Goal: Task Accomplishment & Management: Complete application form

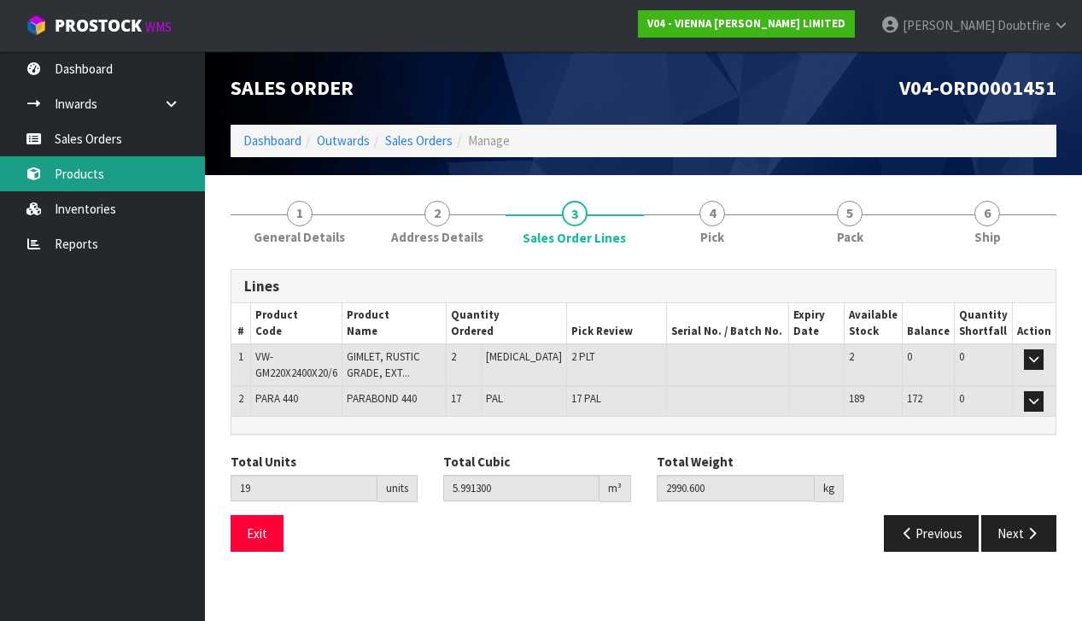
click at [75, 173] on link "Products" at bounding box center [102, 173] width 205 height 35
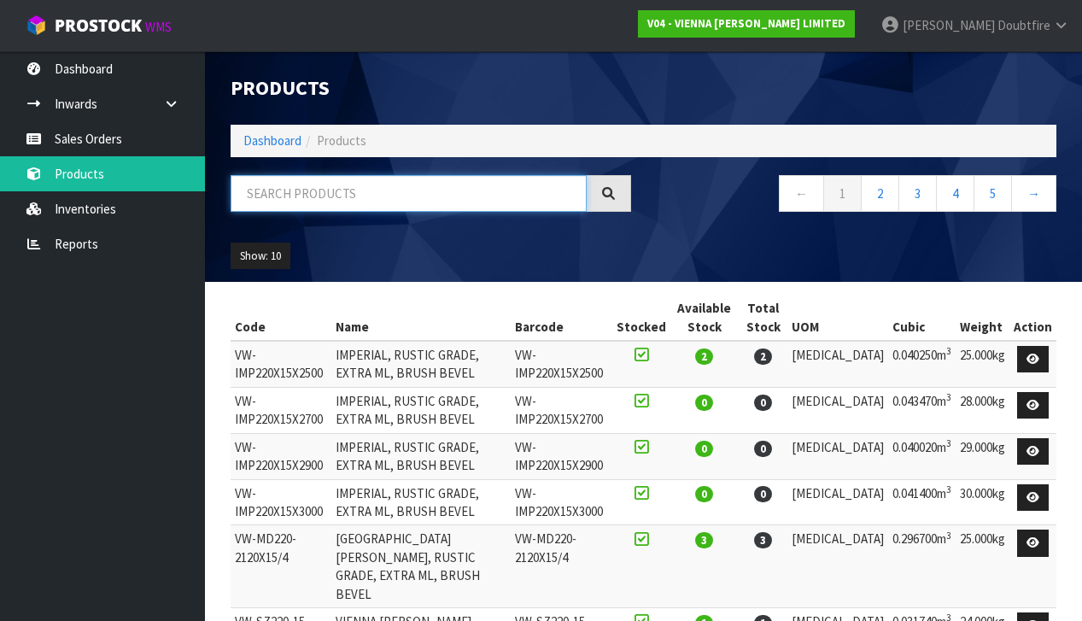
click at [271, 196] on input "text" at bounding box center [409, 193] width 356 height 37
type input "LAPIS"
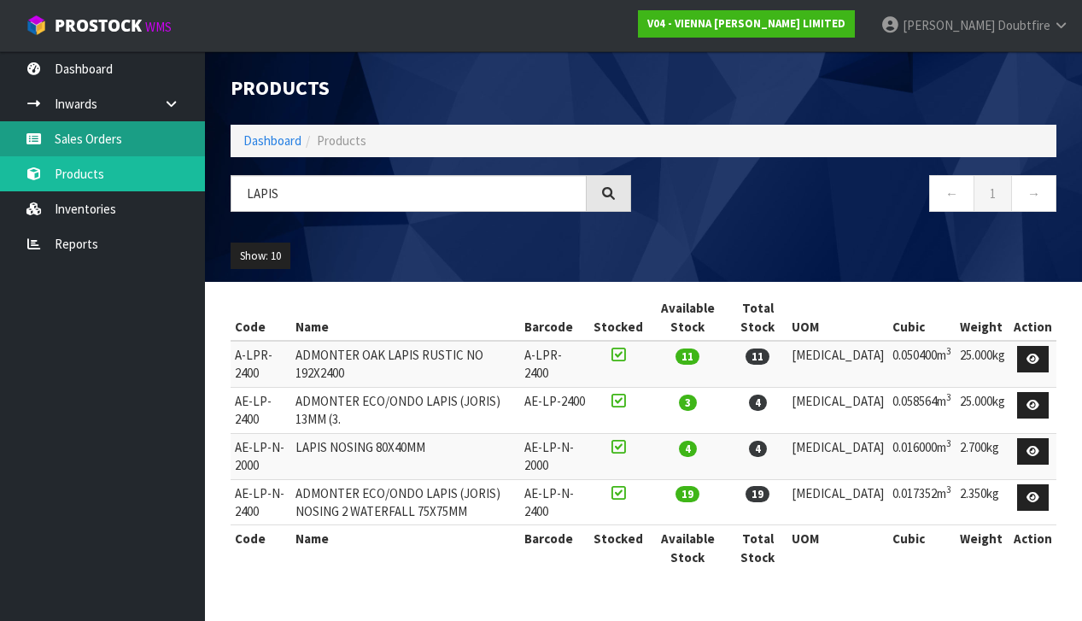
click at [87, 145] on link "Sales Orders" at bounding box center [102, 138] width 205 height 35
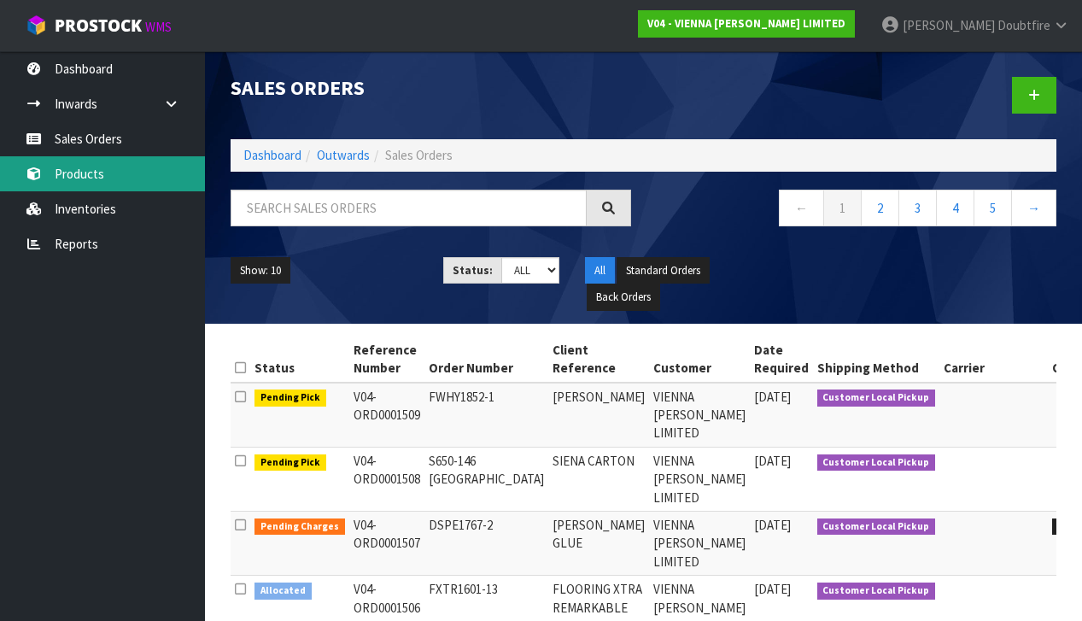
click at [85, 173] on link "Products" at bounding box center [102, 173] width 205 height 35
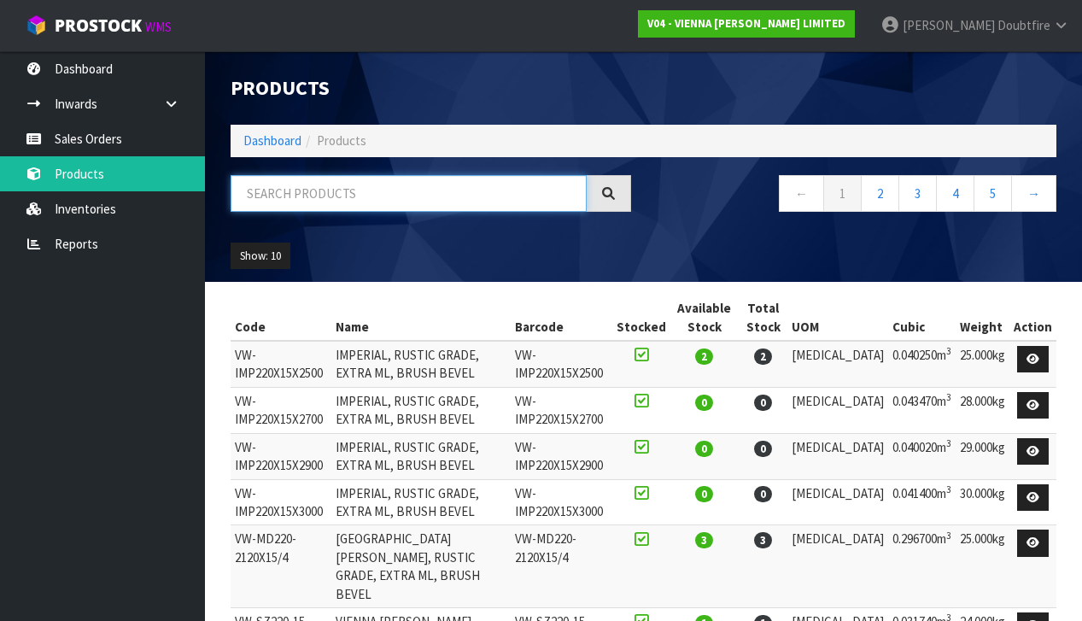
click at [323, 188] on input "text" at bounding box center [409, 193] width 356 height 37
type input "LAPIS"
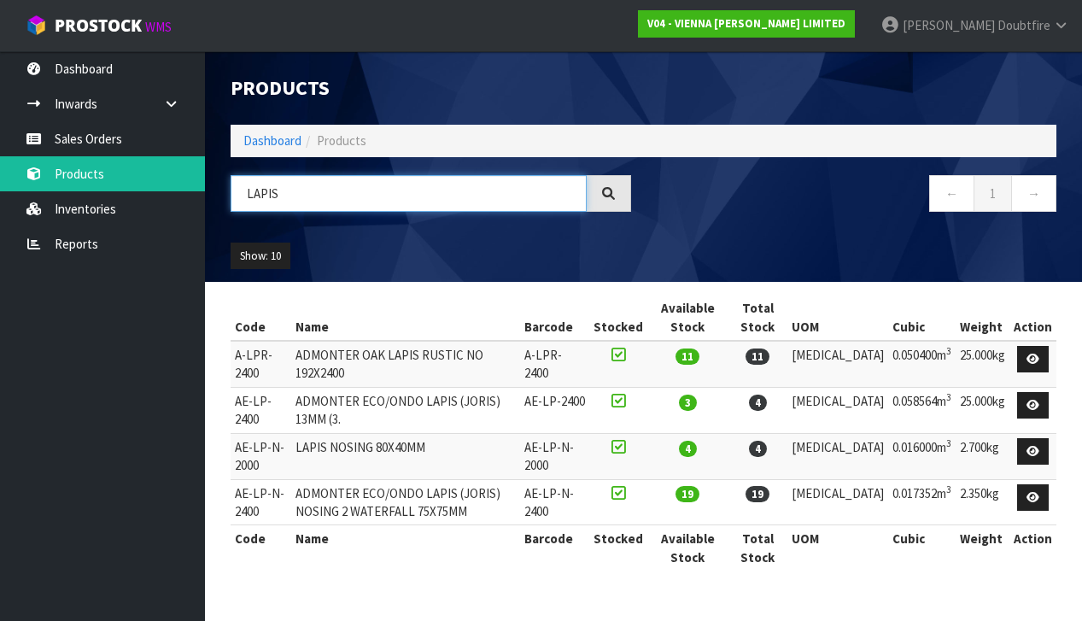
click at [246, 194] on input "LAPIS" at bounding box center [409, 193] width 356 height 37
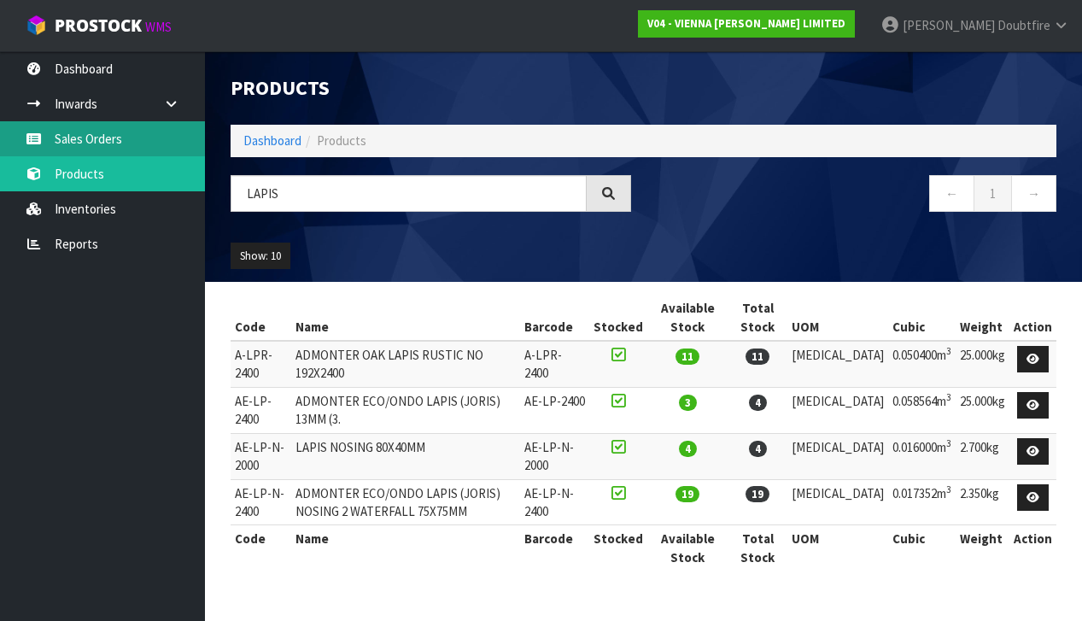
click at [114, 142] on link "Sales Orders" at bounding box center [102, 138] width 205 height 35
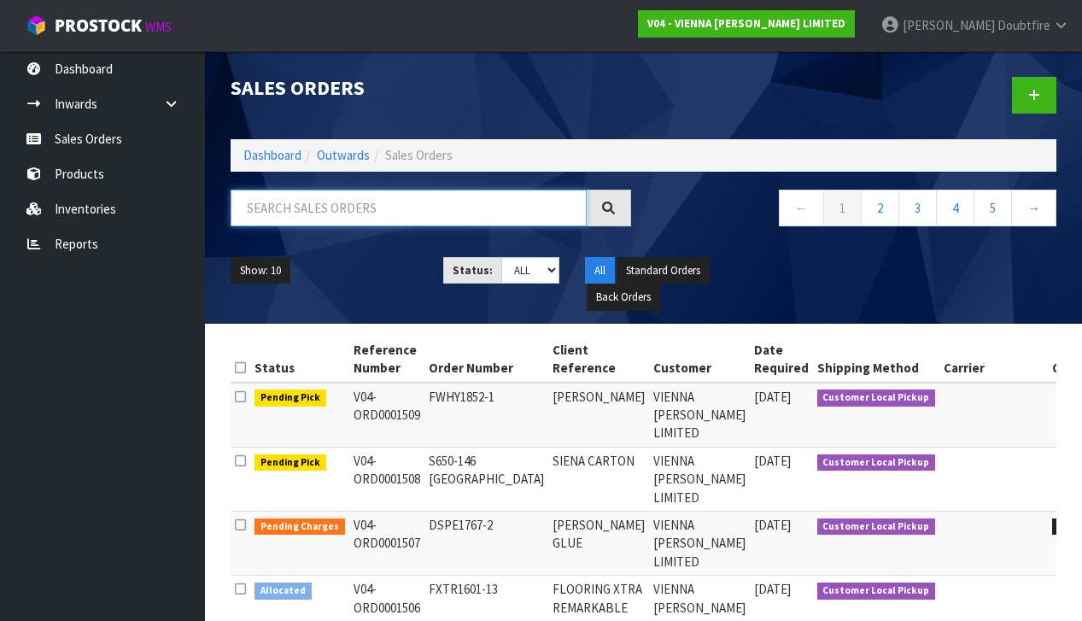
click at [284, 208] on input "text" at bounding box center [409, 208] width 356 height 37
type input "1499"
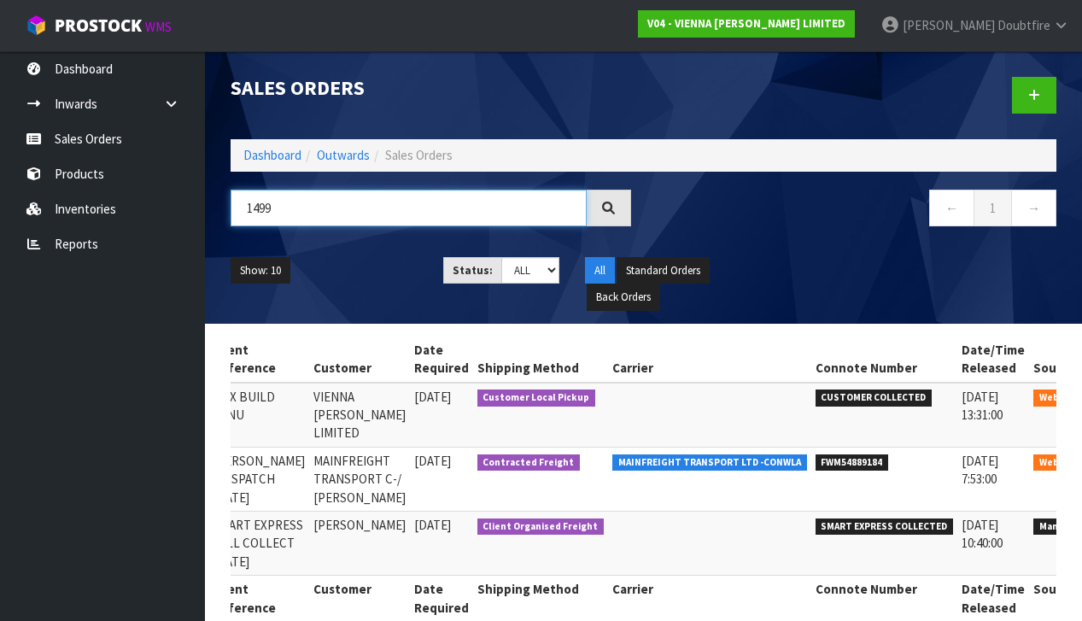
scroll to position [0, 284]
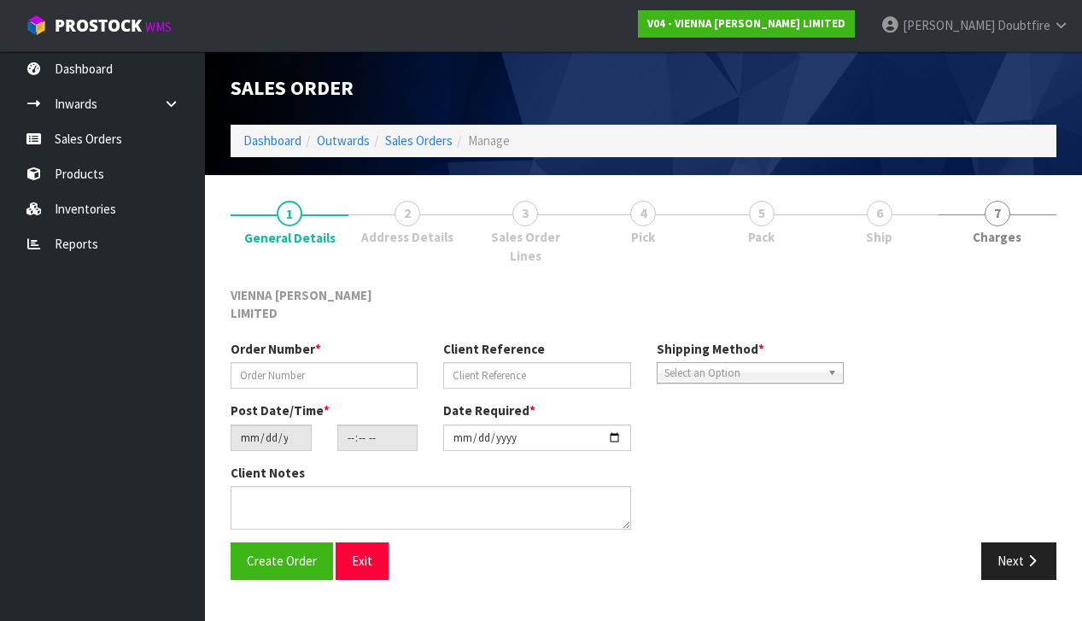
scroll to position [1, 0]
type input "BBOX1051-11"
type input "BOX BUILD KANU"
type input "[DATE]"
type input "15:05:00.000"
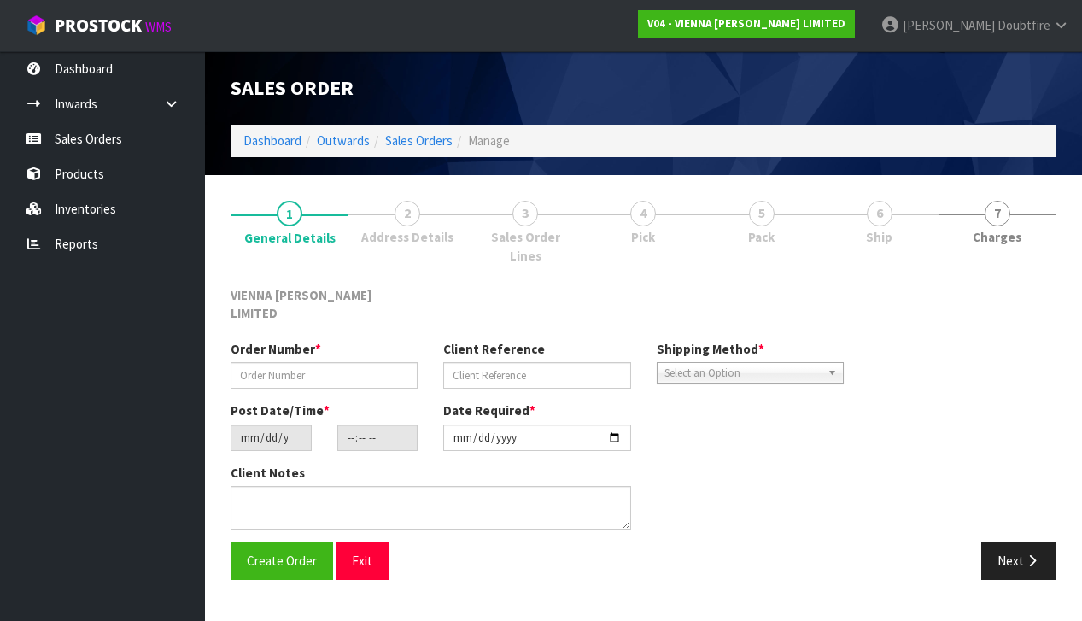
type input "[DATE]"
type textarea "BOX BUILD KANU"
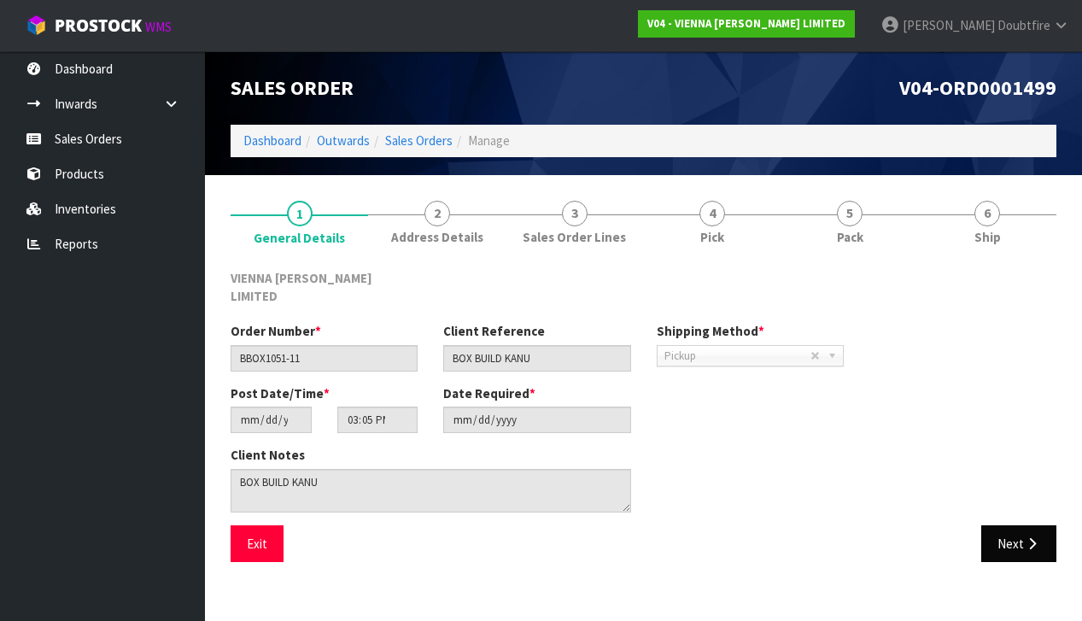
click at [1016, 526] on button "Next" at bounding box center [1018, 543] width 75 height 37
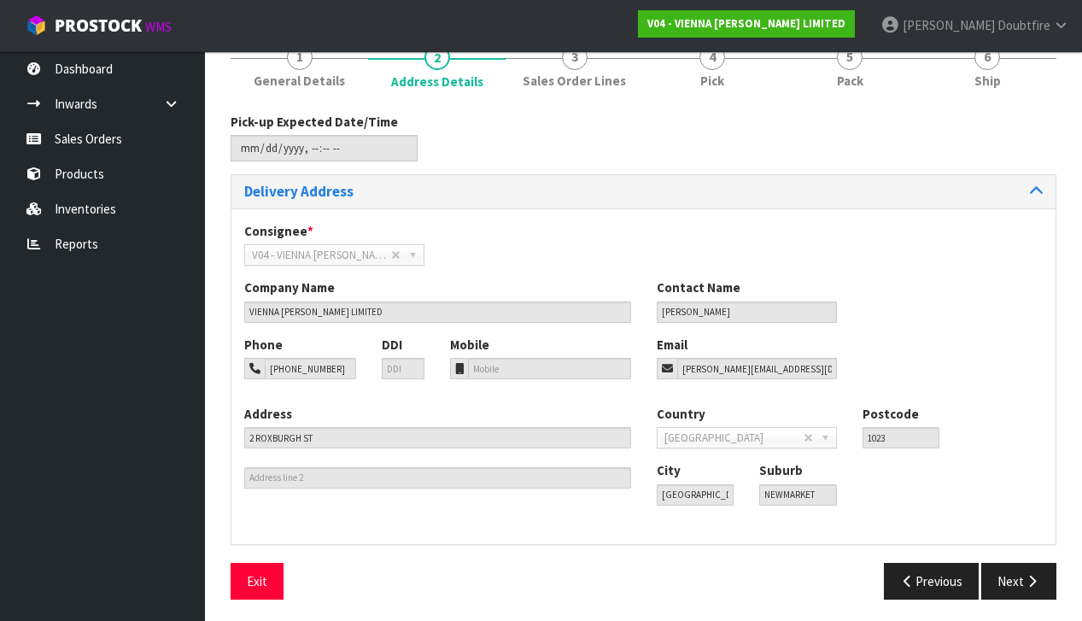
scroll to position [155, 0]
click at [1012, 581] on button "Next" at bounding box center [1018, 582] width 75 height 37
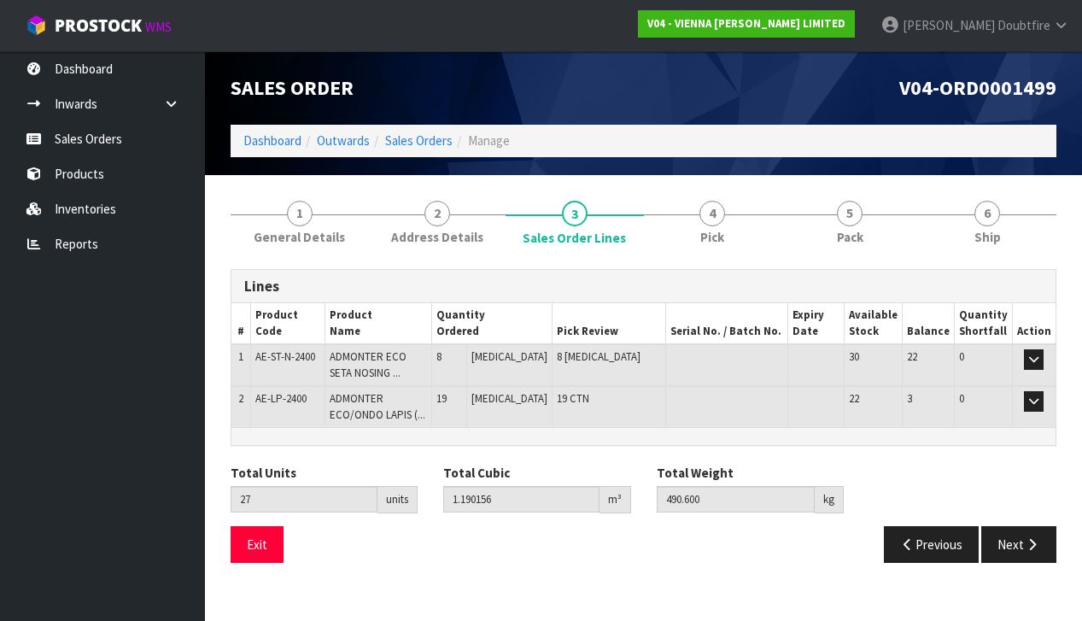
scroll to position [0, 0]
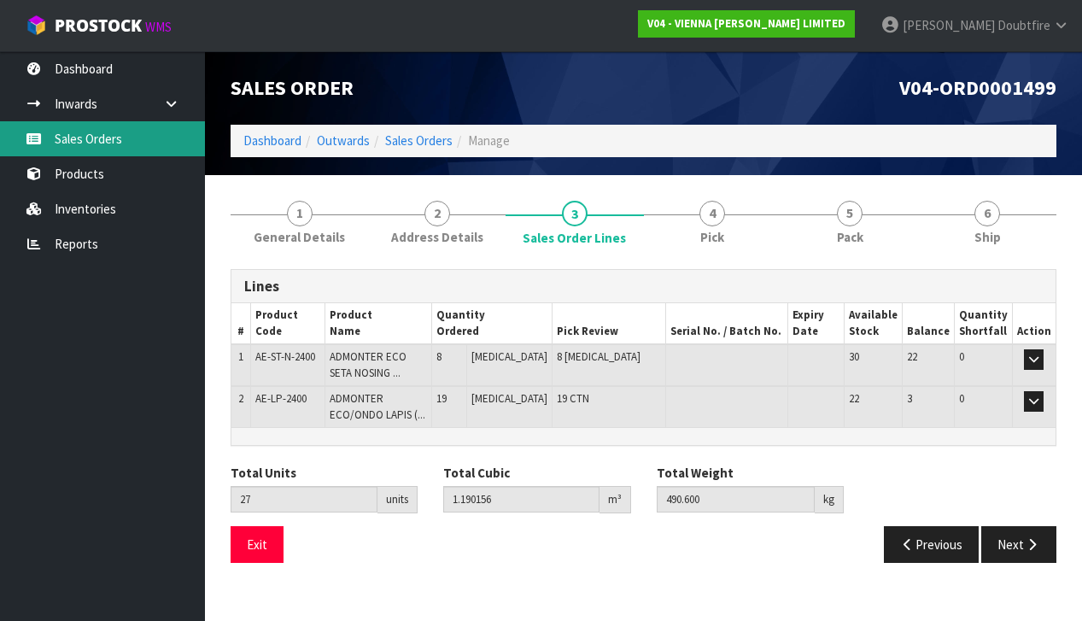
click at [85, 138] on link "Sales Orders" at bounding box center [102, 138] width 205 height 35
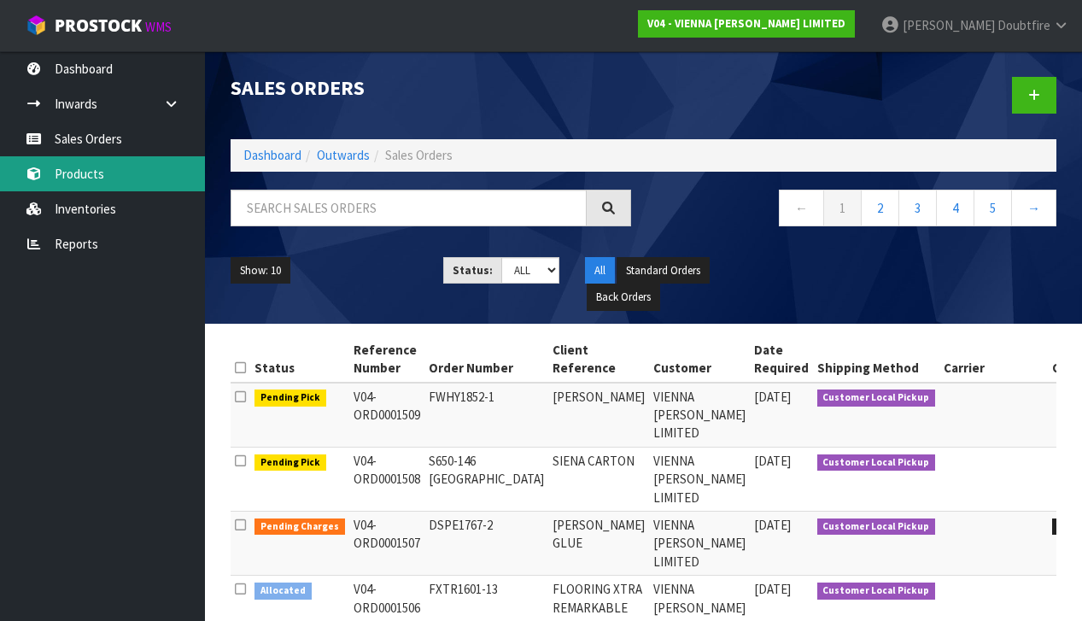
click at [89, 178] on link "Products" at bounding box center [102, 173] width 205 height 35
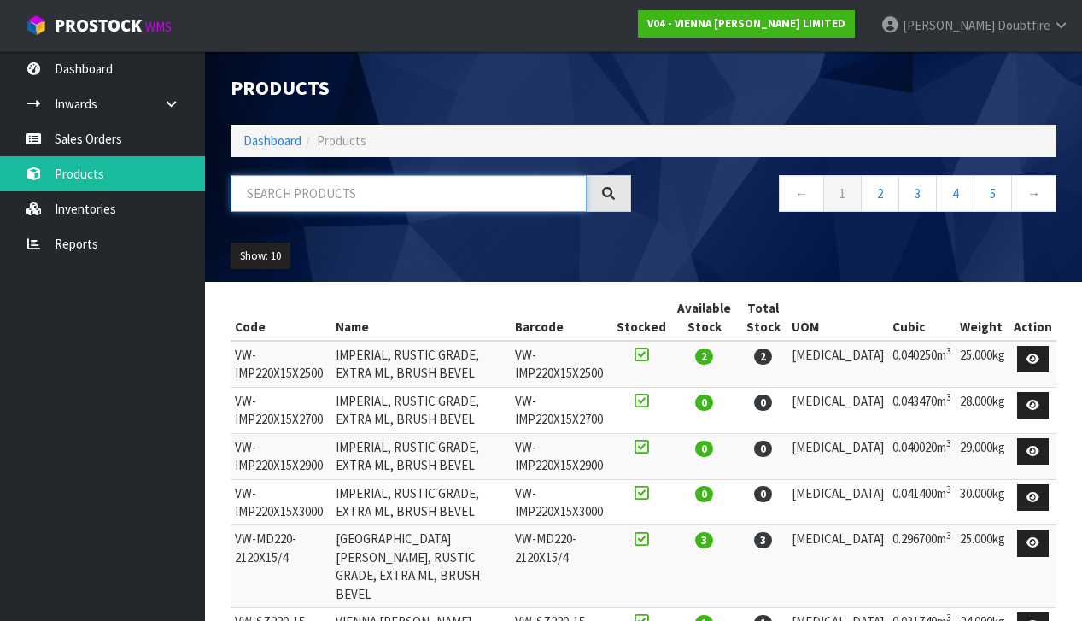
click at [359, 201] on input "text" at bounding box center [409, 193] width 356 height 37
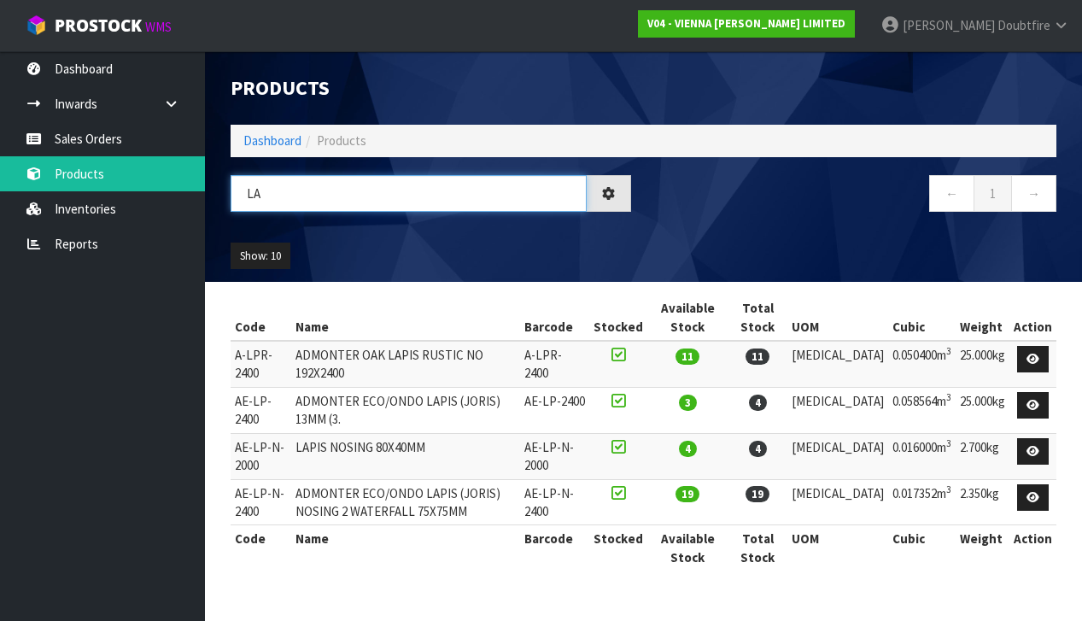
type input "L"
type input "[GEOGRAPHIC_DATA]"
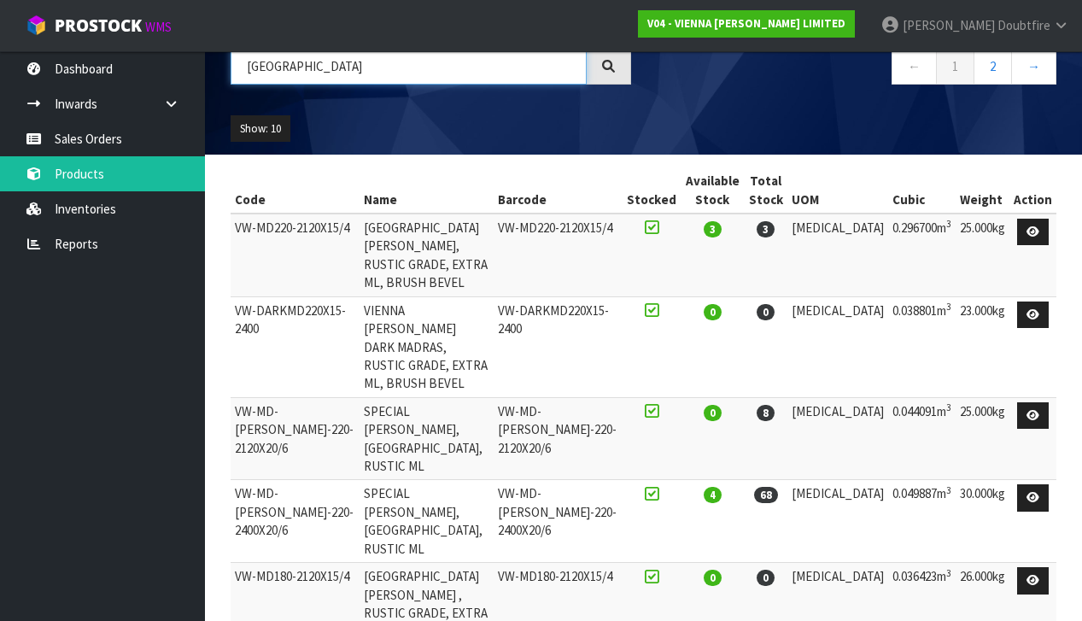
scroll to position [126, 0]
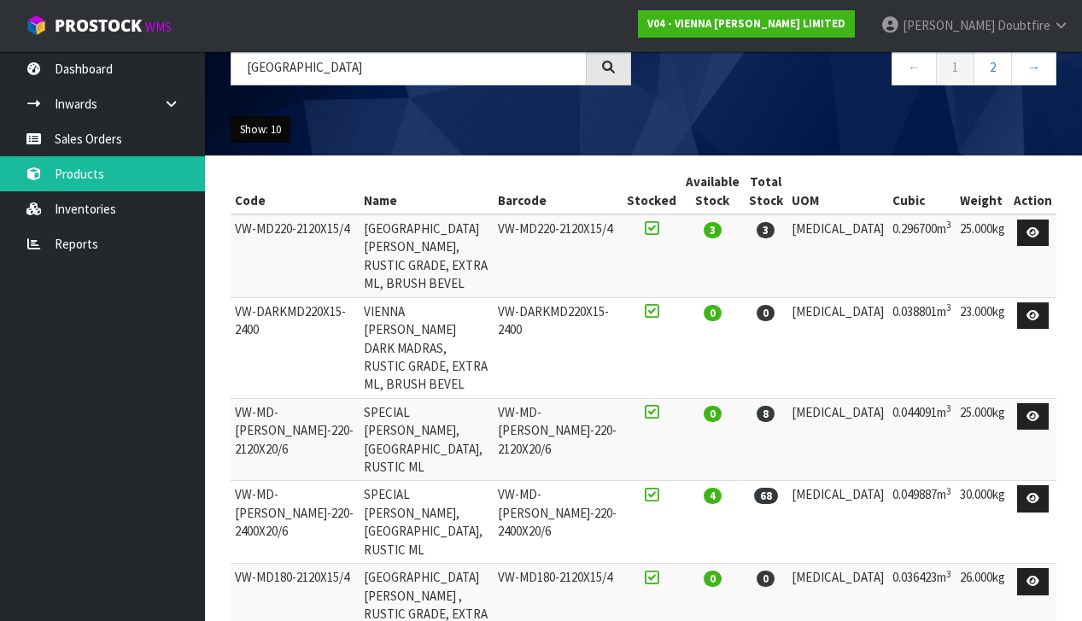
click at [287, 125] on button "Show: 10" at bounding box center [261, 129] width 60 height 27
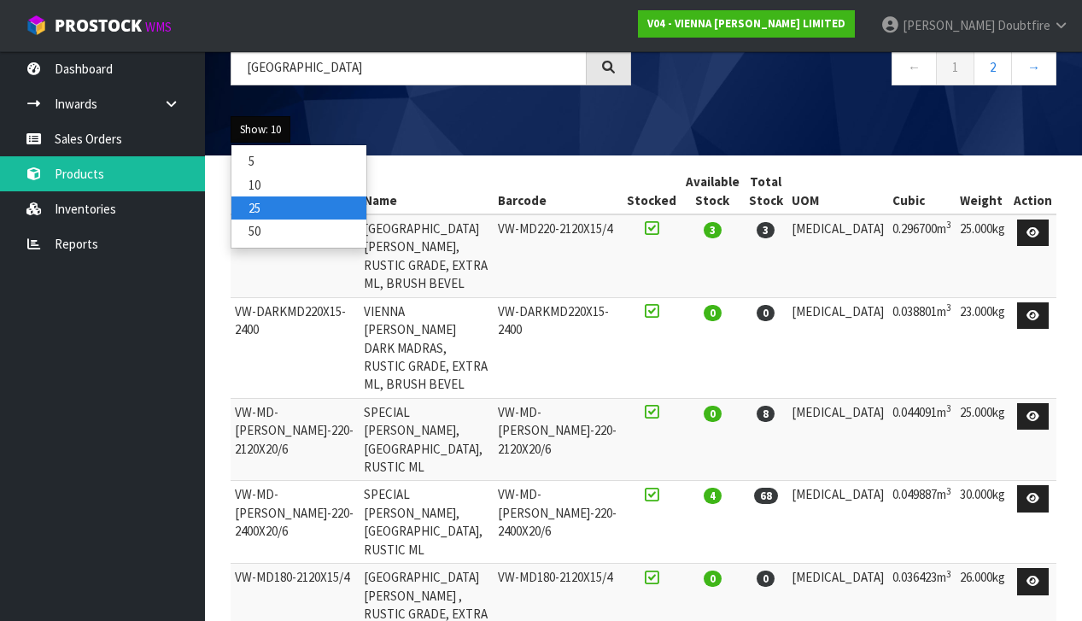
click at [265, 209] on link "25" at bounding box center [298, 207] width 135 height 23
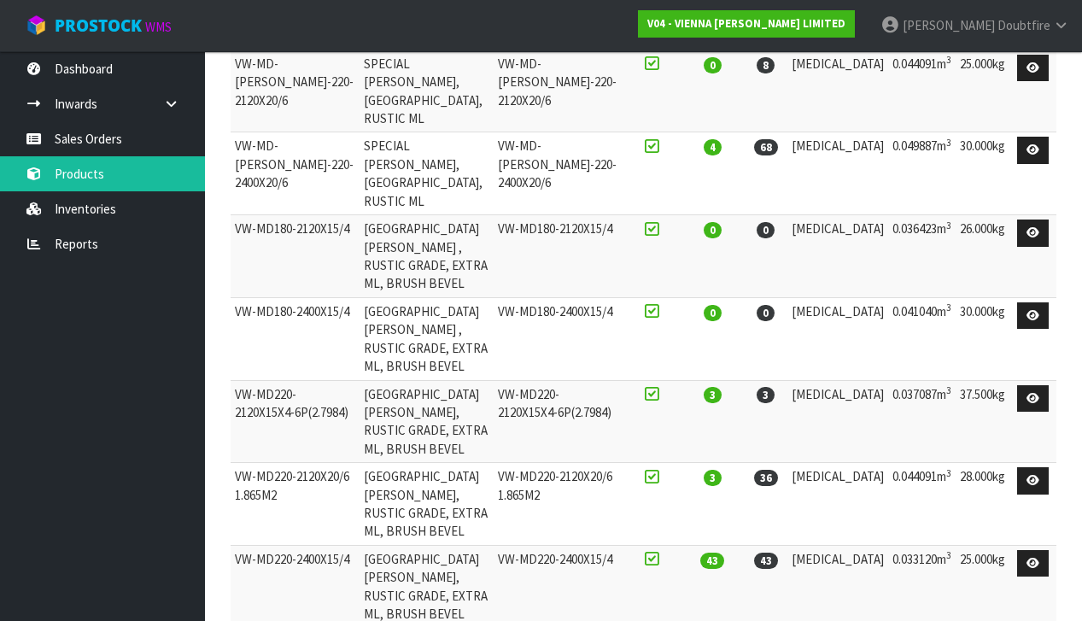
scroll to position [463, 1]
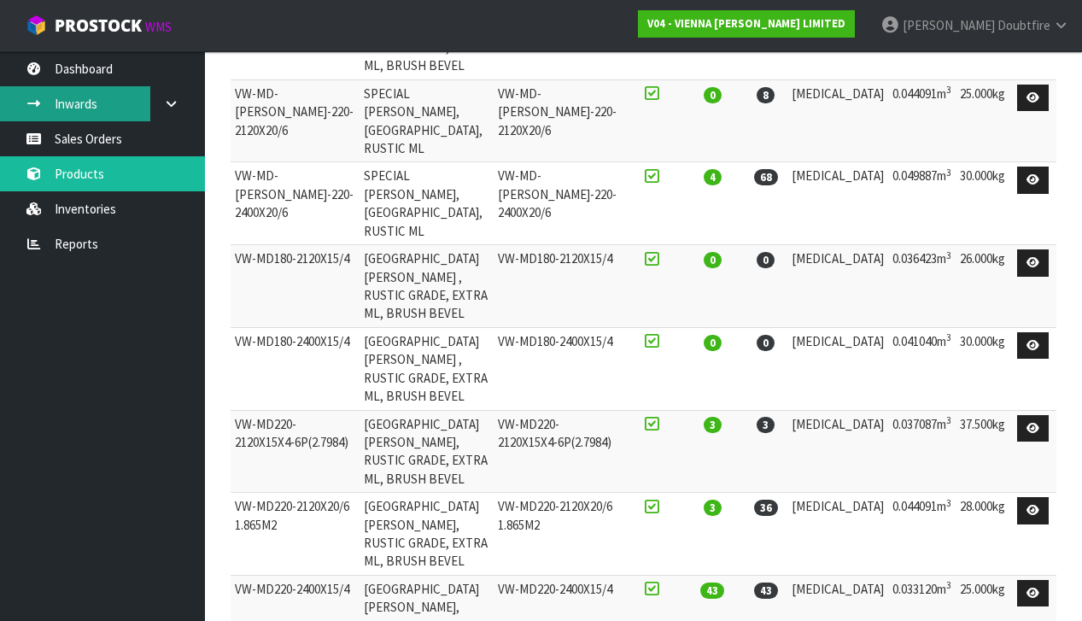
click at [109, 104] on link "Inwards" at bounding box center [102, 103] width 205 height 35
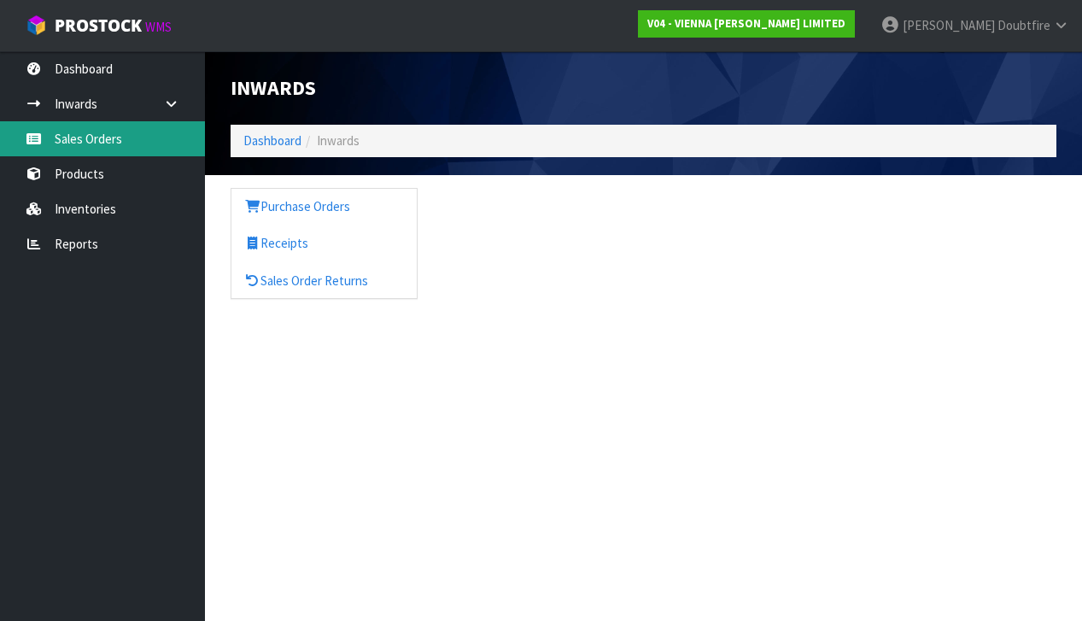
click at [88, 146] on link "Sales Orders" at bounding box center [102, 138] width 205 height 35
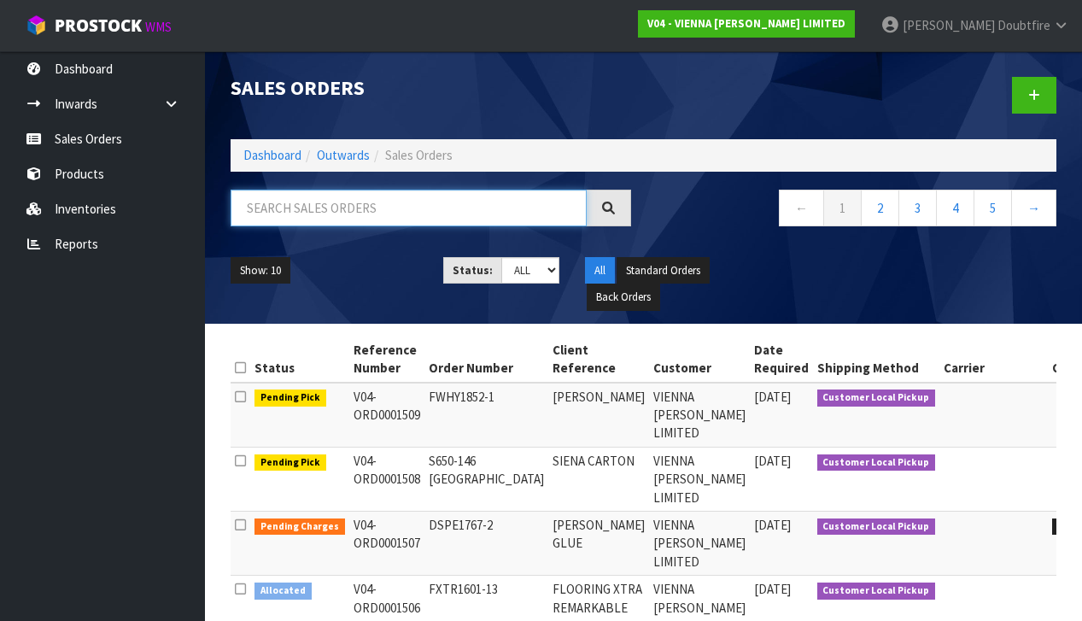
click at [288, 215] on input "text" at bounding box center [409, 208] width 356 height 37
type input "WOOD APPEAL"
